Goal: Find contact information: Find contact information

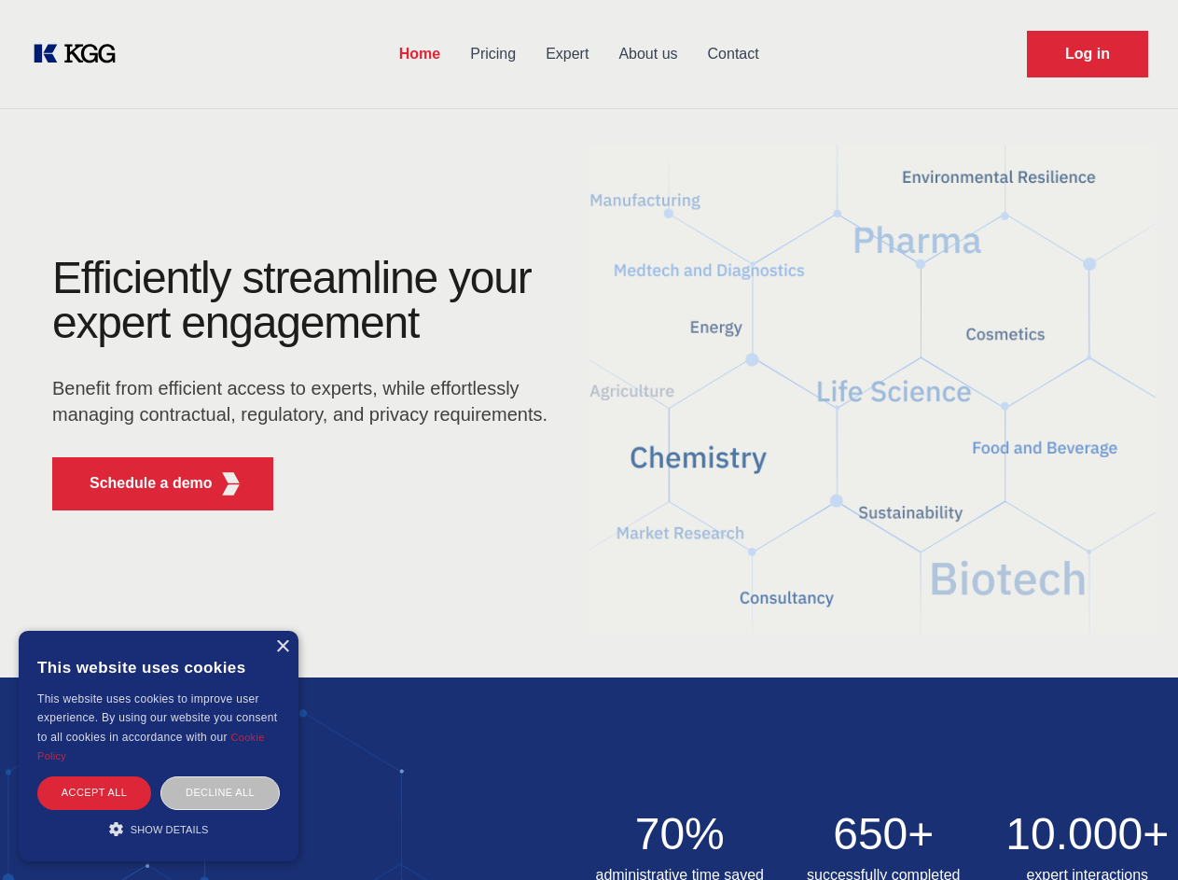
click at [589, 439] on div "Efficiently streamline your expert engagement Benefit from efficient access to …" at bounding box center [305, 391] width 567 height 270
click at [140, 483] on p "Schedule a demo" at bounding box center [151, 483] width 123 height 22
click at [282, 646] on div "× This website uses cookies This website uses cookies to improve user experienc…" at bounding box center [159, 745] width 280 height 230
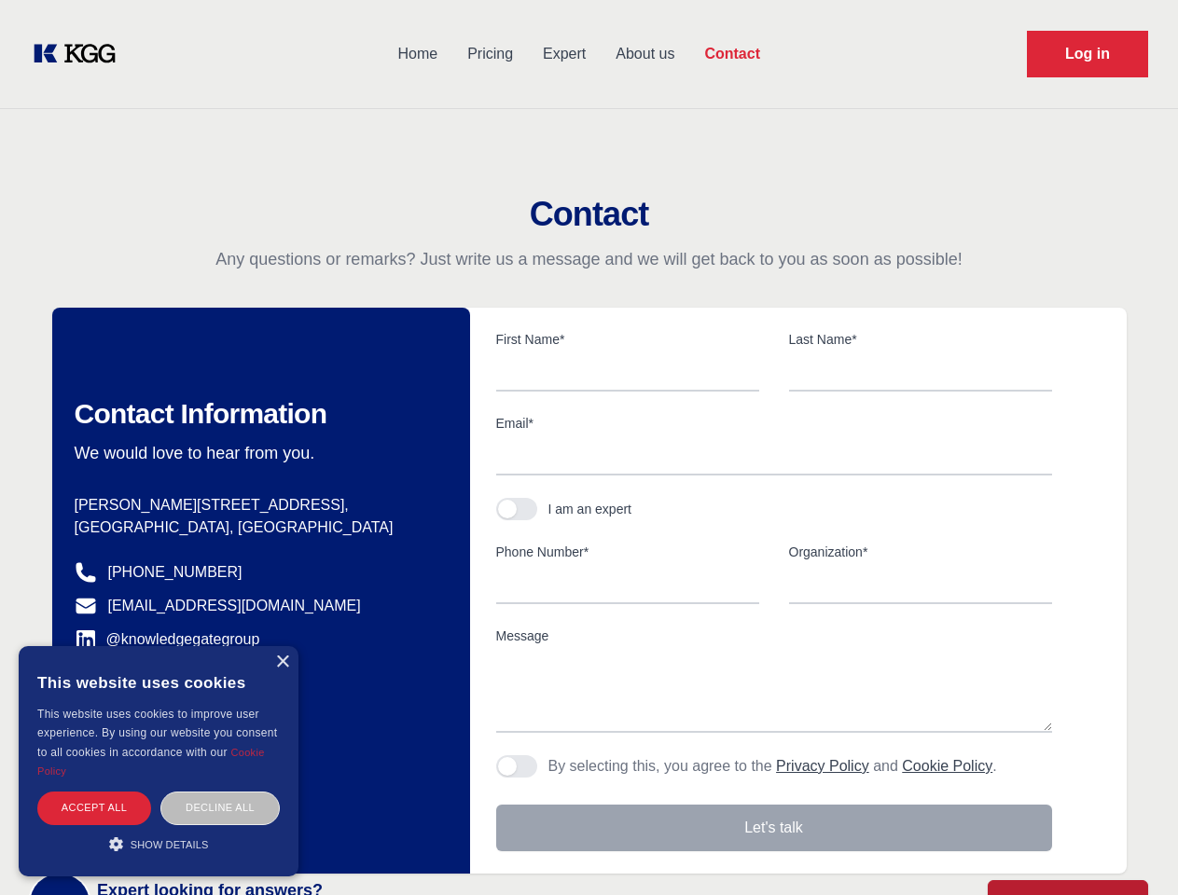
click at [94, 792] on div "Accept all" at bounding box center [94, 808] width 114 height 33
click at [220, 792] on div "Decline all" at bounding box center [219, 808] width 119 height 33
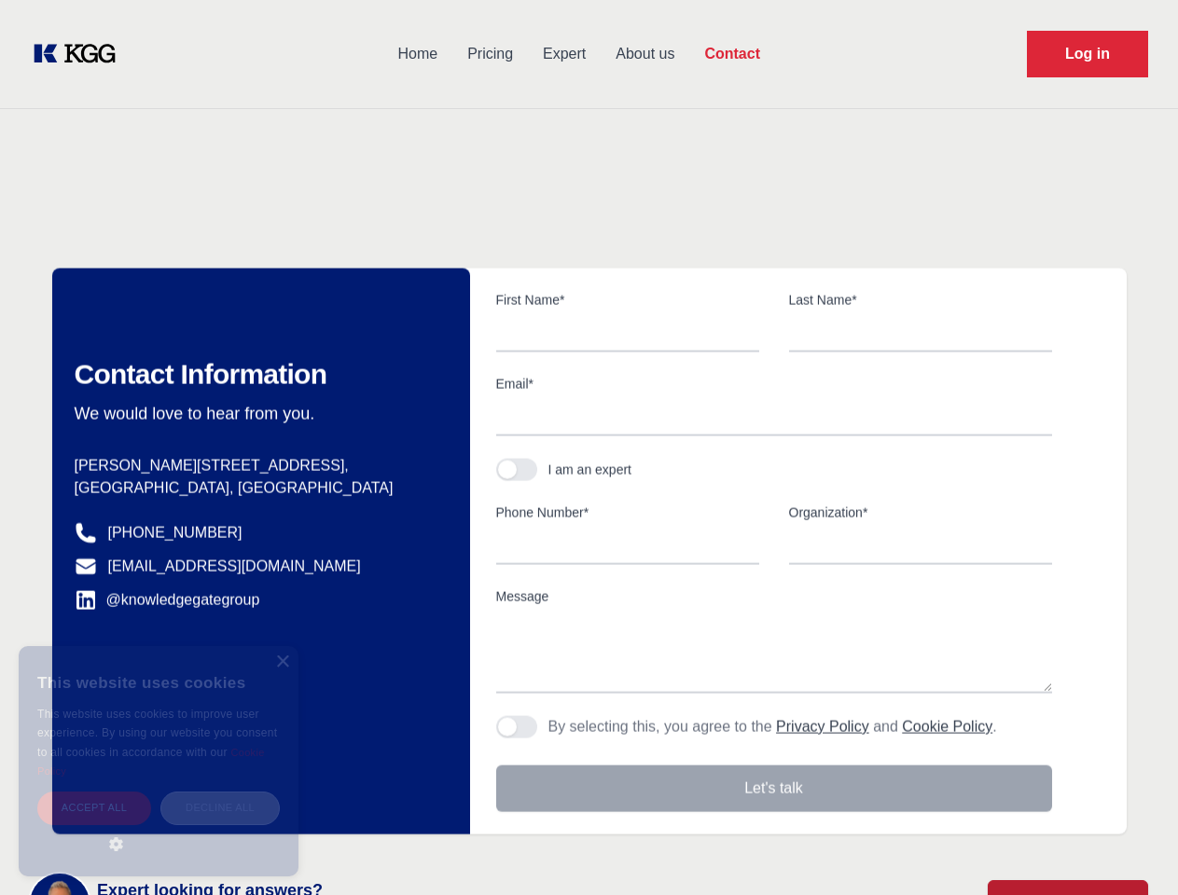
click at [159, 828] on main "Contact Any questions or remarks? Just write us a message and we will get back …" at bounding box center [589, 485] width 1178 height 971
